Goal: Task Accomplishment & Management: Manage account settings

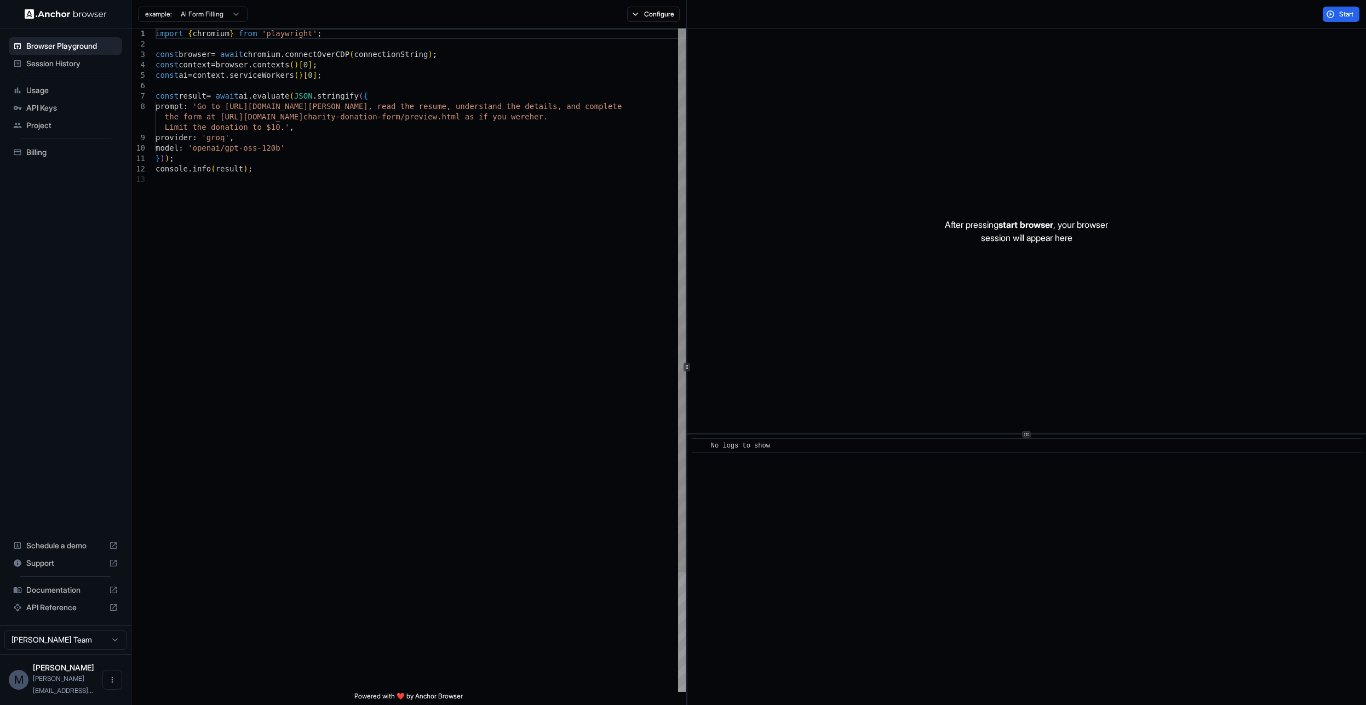
click at [302, 182] on div "import { chromium } from 'playwright' ; const browser = await chromium . connec…" at bounding box center [421, 432] width 530 height 809
click at [509, 299] on div "import { chromium } from 'playwright' ; const browser = await chromium . connec…" at bounding box center [421, 432] width 530 height 809
click at [1337, 14] on button "Start" at bounding box center [1341, 14] width 37 height 15
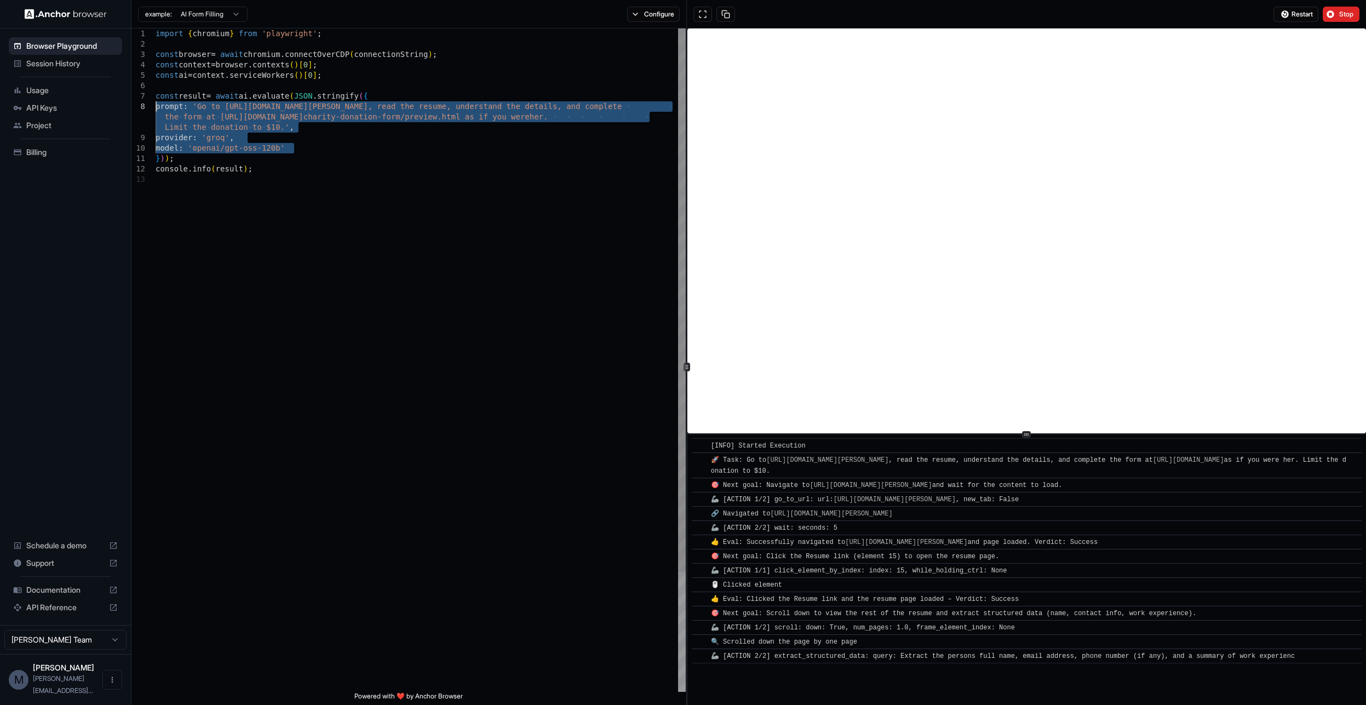
drag, startPoint x: 265, startPoint y: 145, endPoint x: 208, endPoint y: 128, distance: 60.1
click at [156, 104] on div "import { chromium } from 'playwright' ; const browser = await chromium . connec…" at bounding box center [421, 432] width 530 height 809
type textarea "**********"
click at [385, 197] on div "import { chromium } from 'playwright' ; const browser = await chromium . connec…" at bounding box center [421, 432] width 530 height 809
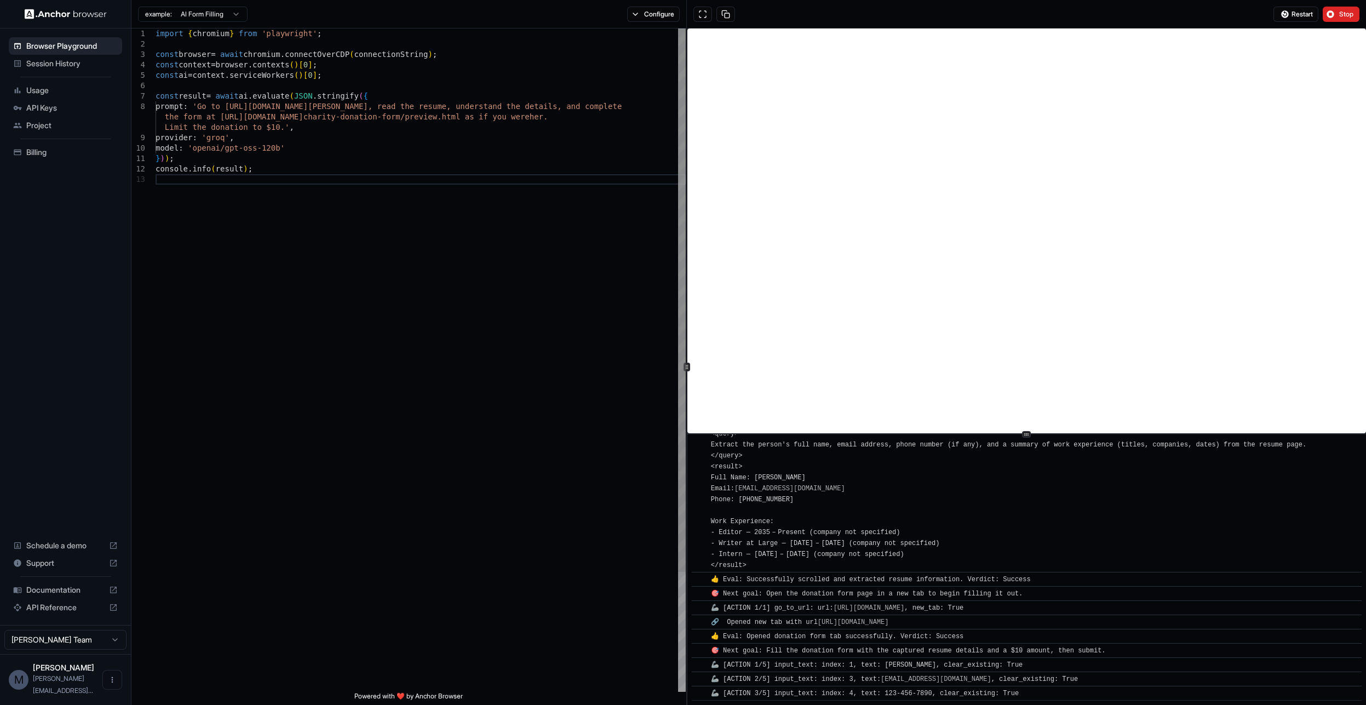
scroll to position [284, 0]
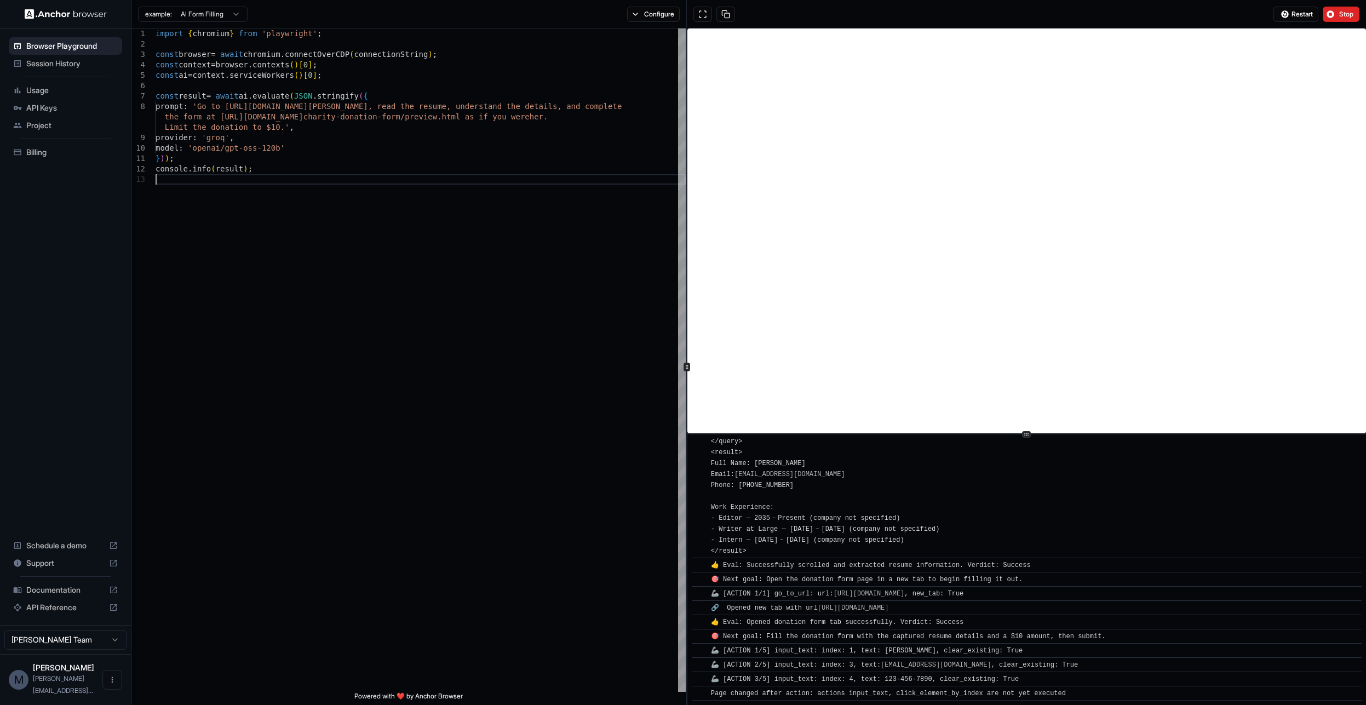
click at [35, 156] on span "Billing" at bounding box center [71, 152] width 91 height 11
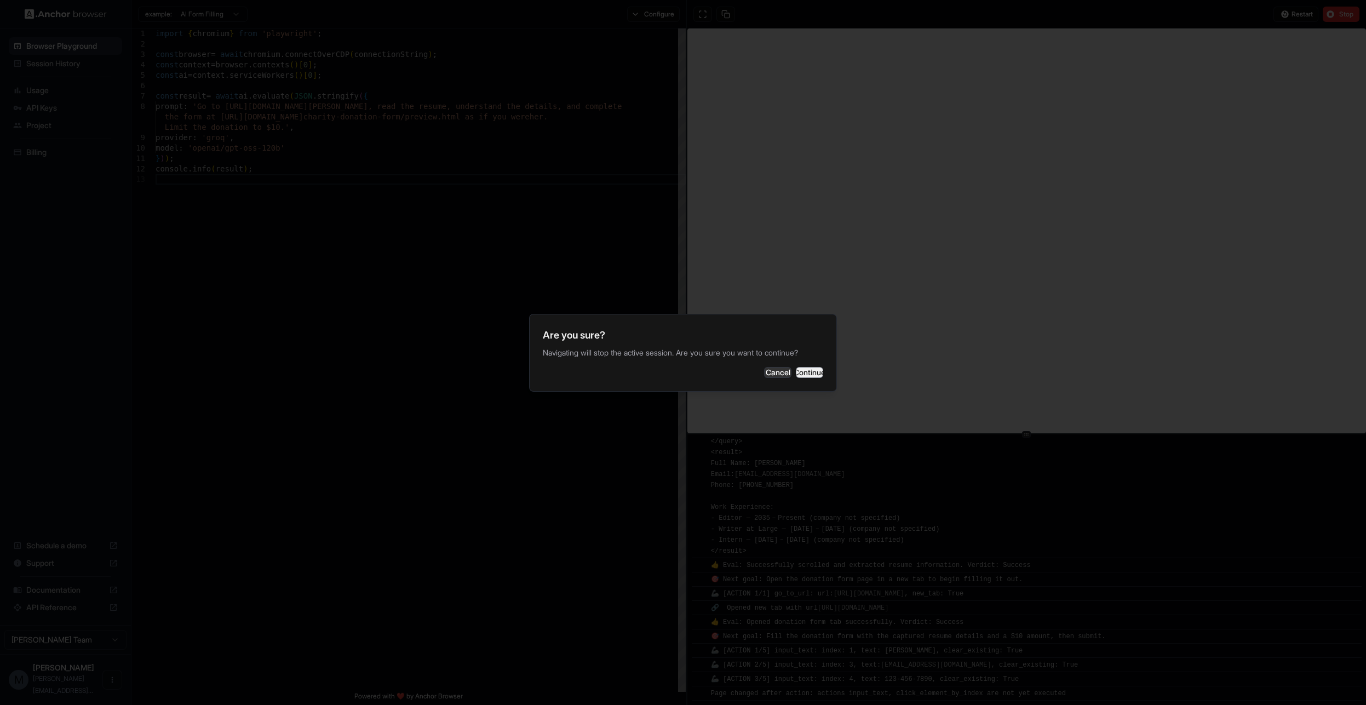
click at [800, 373] on button "Continue" at bounding box center [809, 372] width 27 height 11
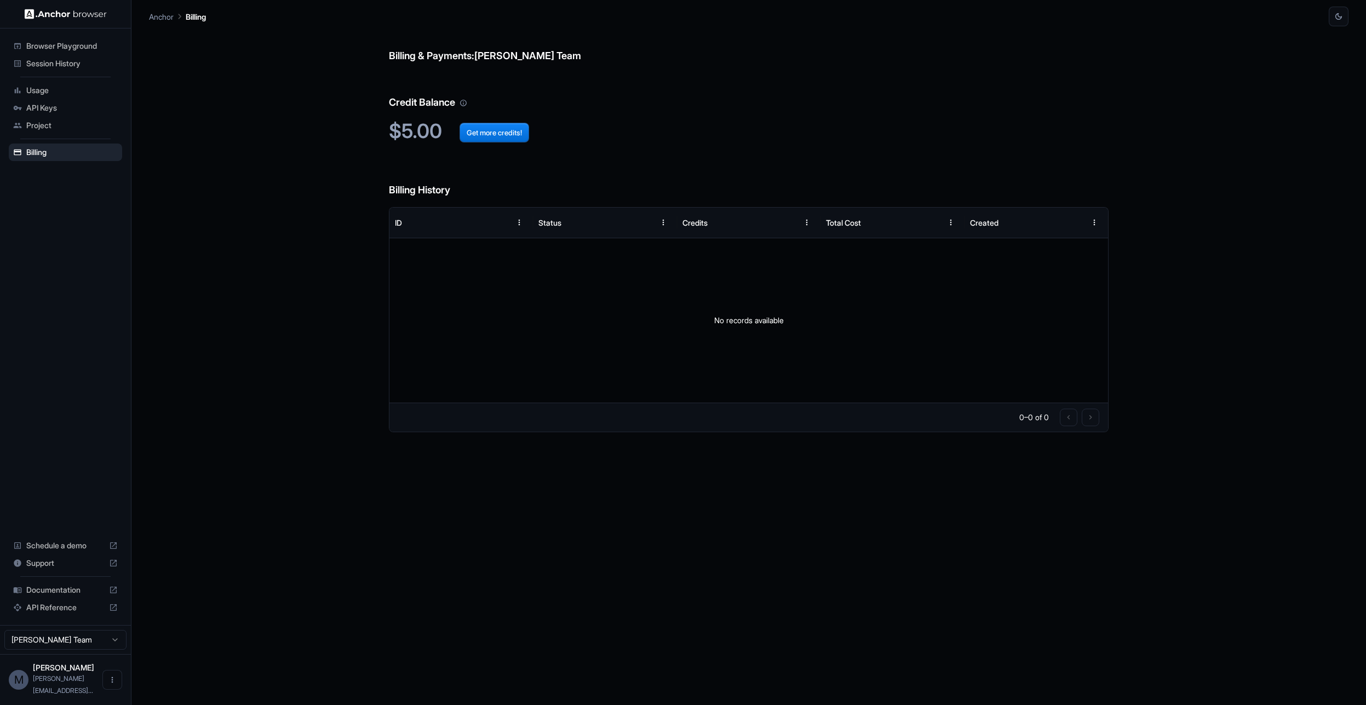
click at [60, 17] on img at bounding box center [66, 14] width 82 height 10
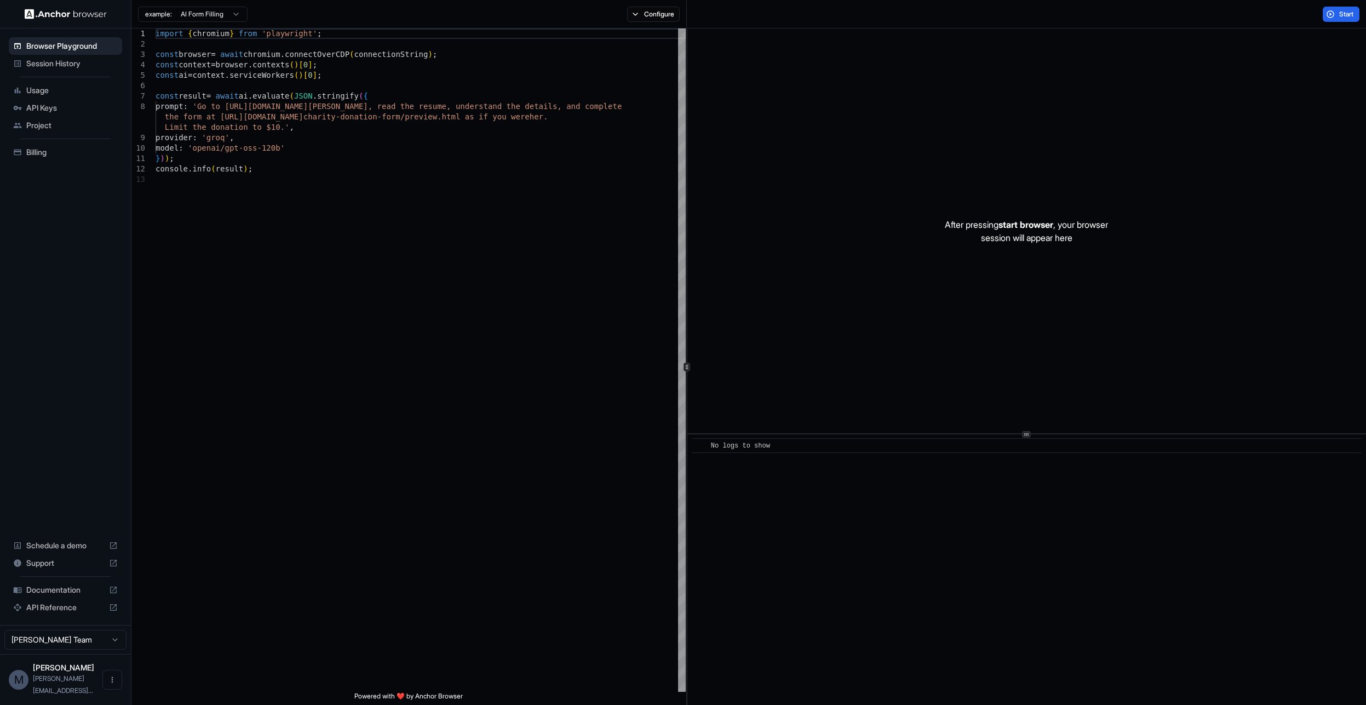
click at [28, 15] on img at bounding box center [66, 14] width 82 height 10
click at [61, 159] on div "Billing" at bounding box center [65, 153] width 113 height 18
